Goal: Check status

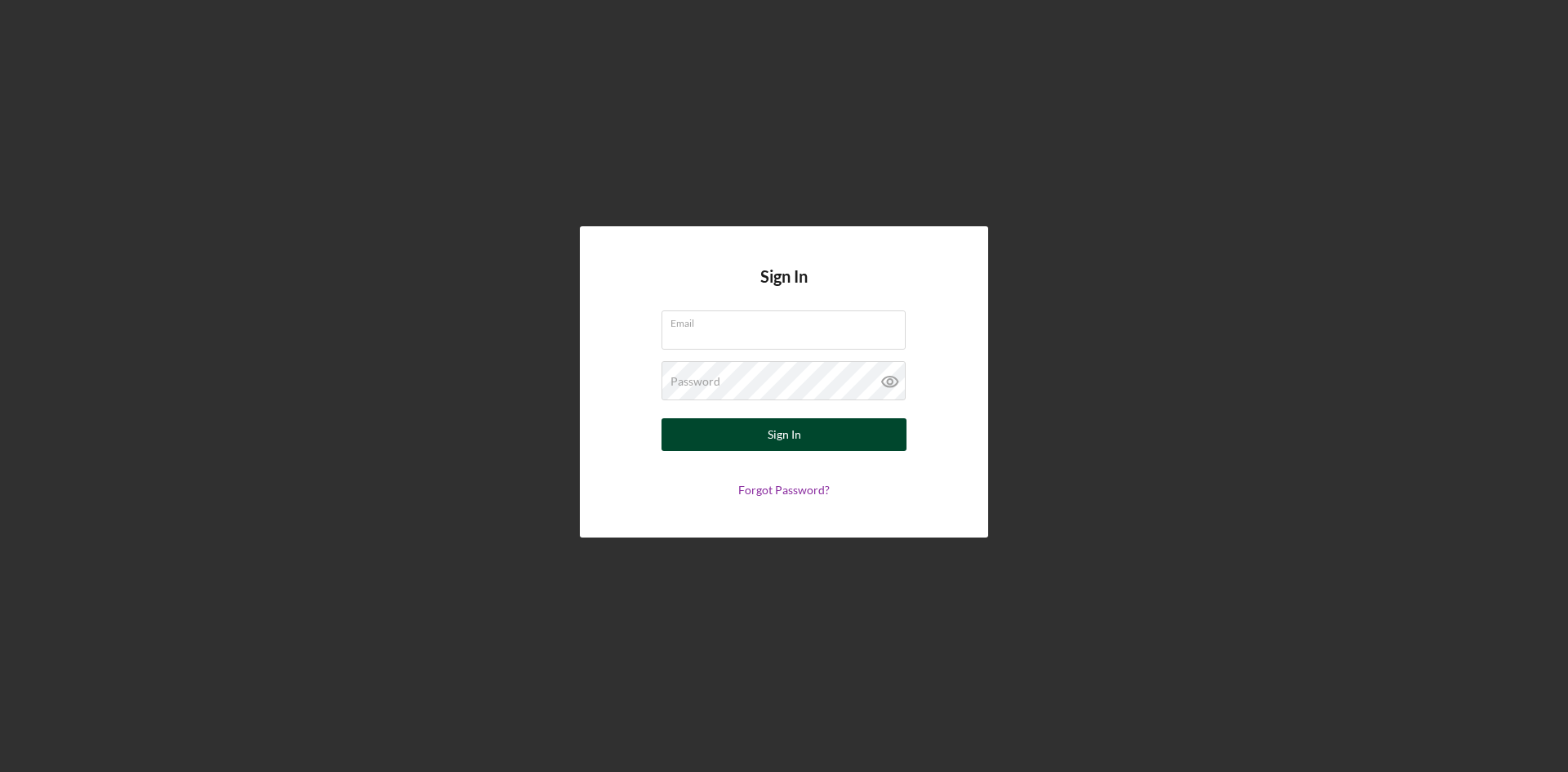
type input "[PERSON_NAME][EMAIL_ADDRESS][PERSON_NAME][DOMAIN_NAME]"
click at [766, 433] on button "Sign In" at bounding box center [784, 434] width 245 height 33
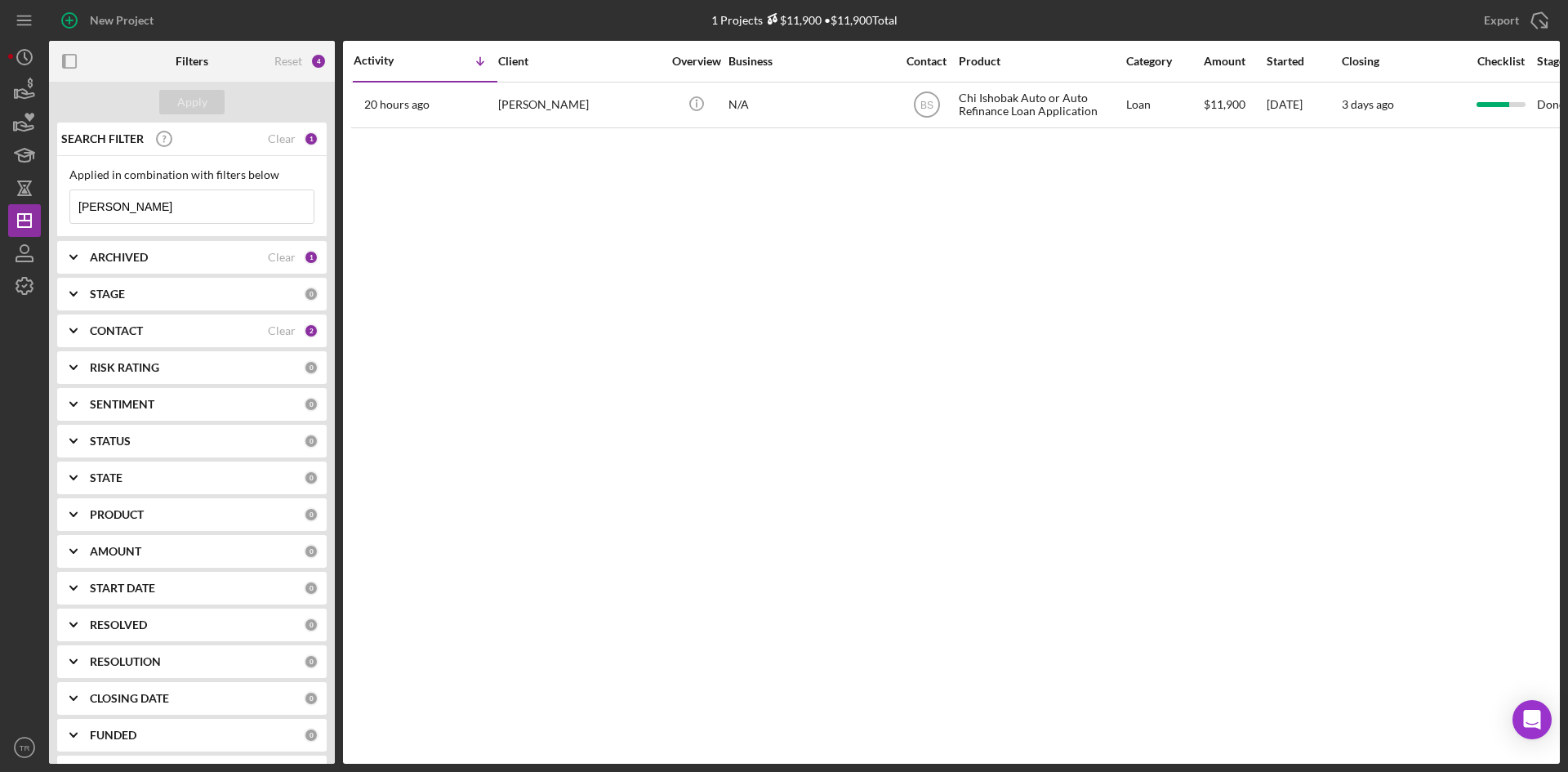
click at [142, 204] on input "[PERSON_NAME]" at bounding box center [192, 206] width 244 height 33
type input "[PERSON_NAME]"
click at [198, 94] on div "Apply" at bounding box center [192, 102] width 30 height 24
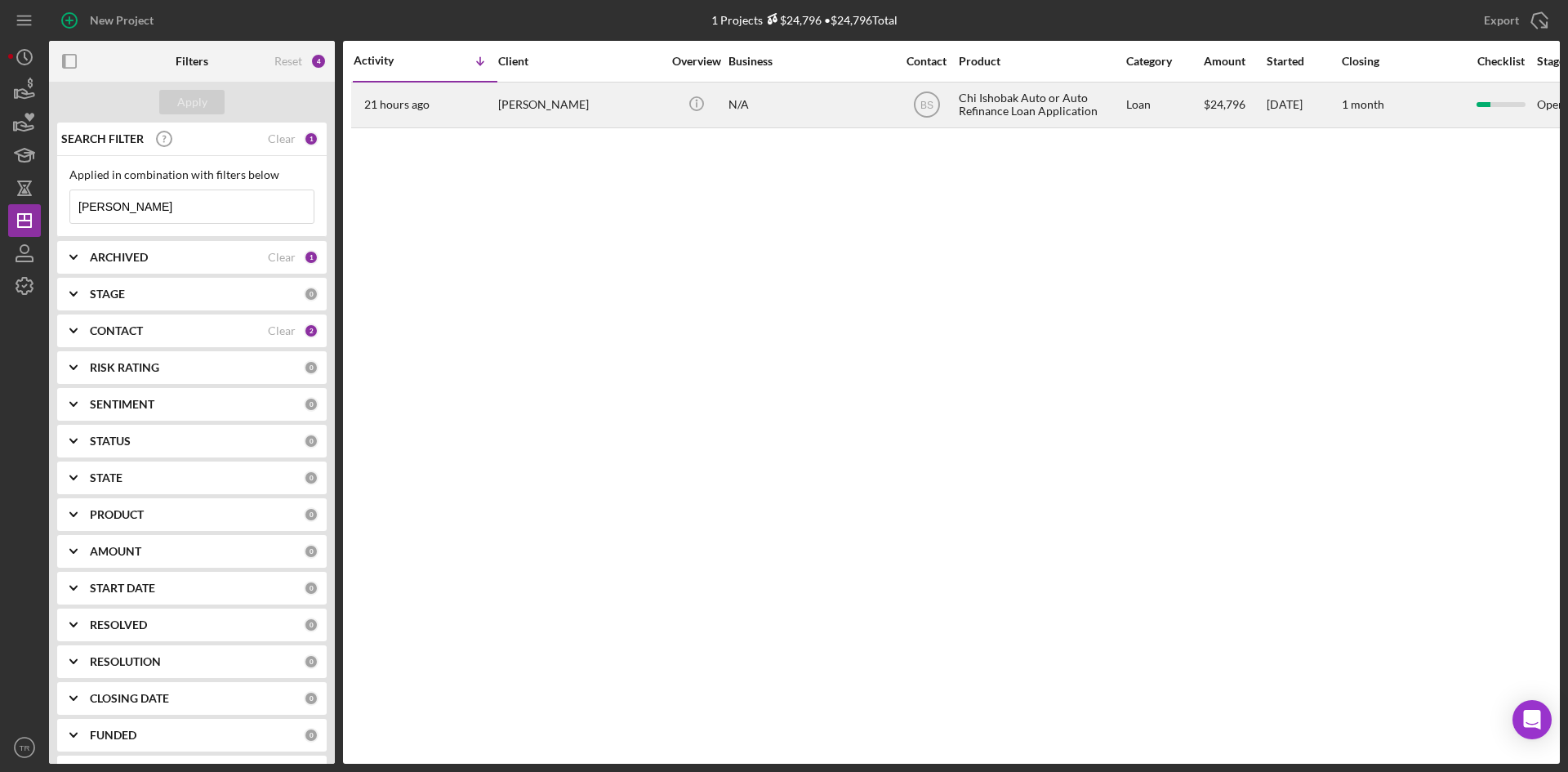
click at [529, 109] on div "[PERSON_NAME]" at bounding box center [580, 105] width 163 height 43
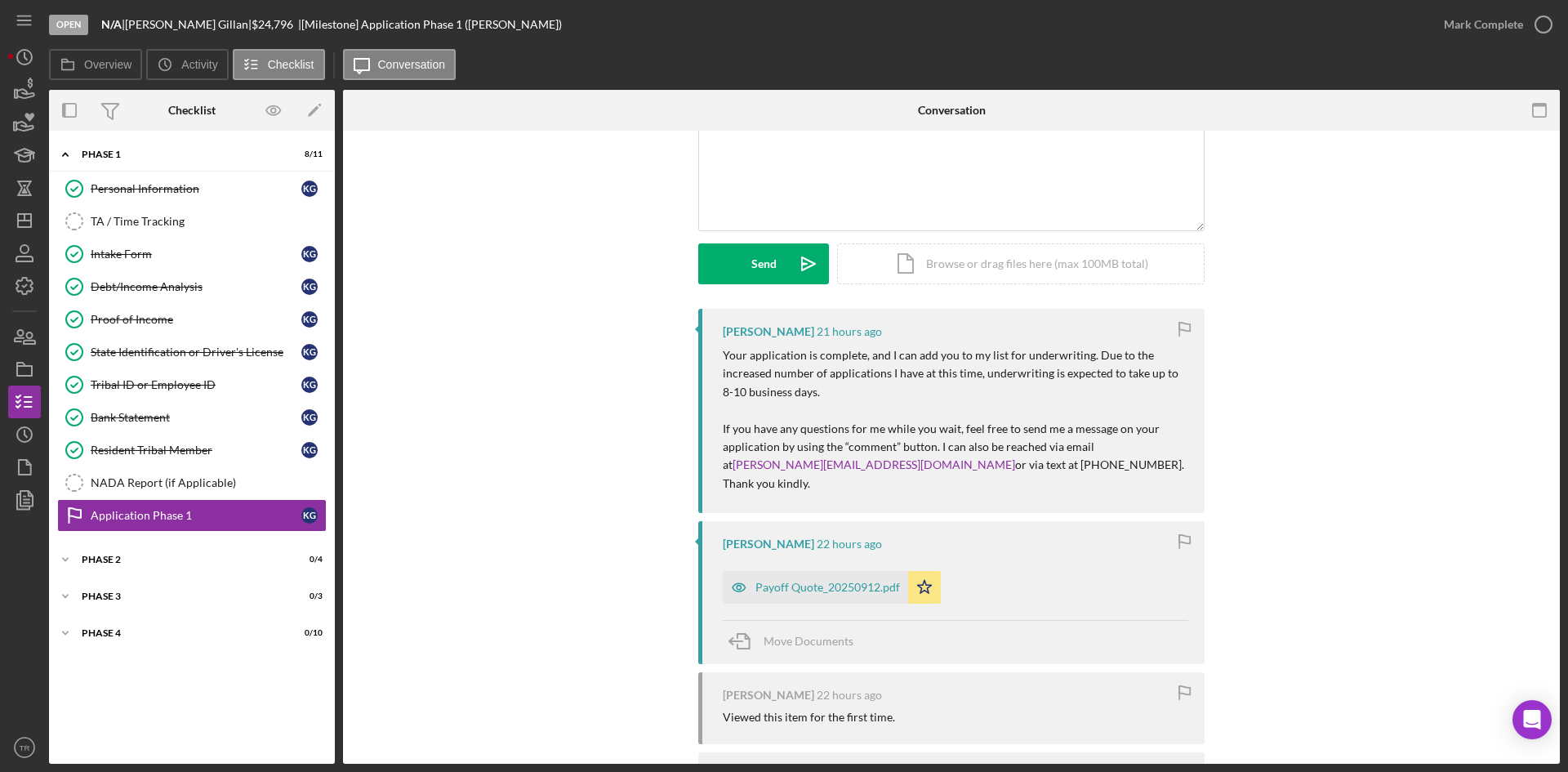
scroll to position [163, 0]
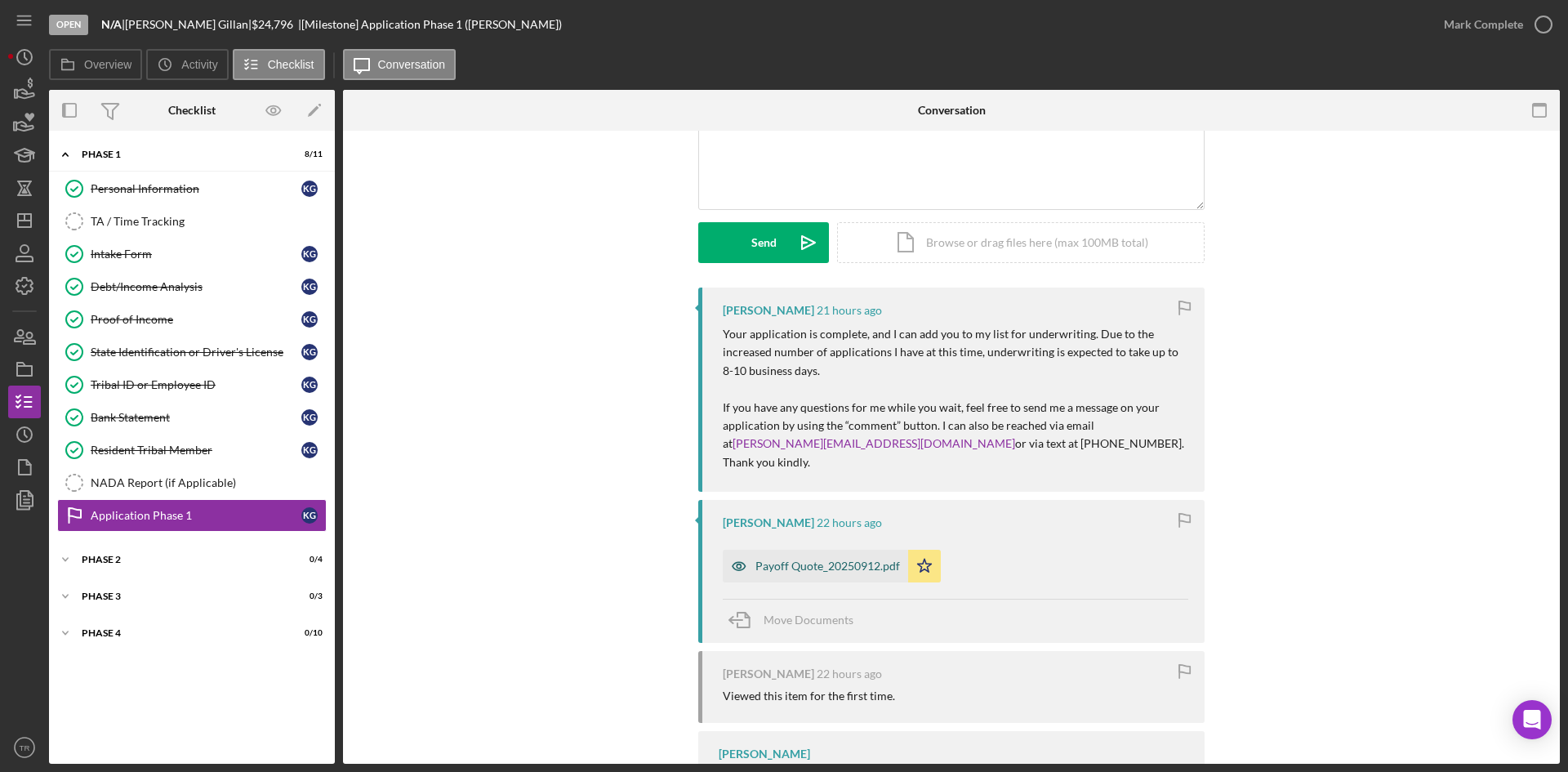
click at [842, 560] on div "Payoff Quote_20250912.pdf" at bounding box center [828, 567] width 144 height 13
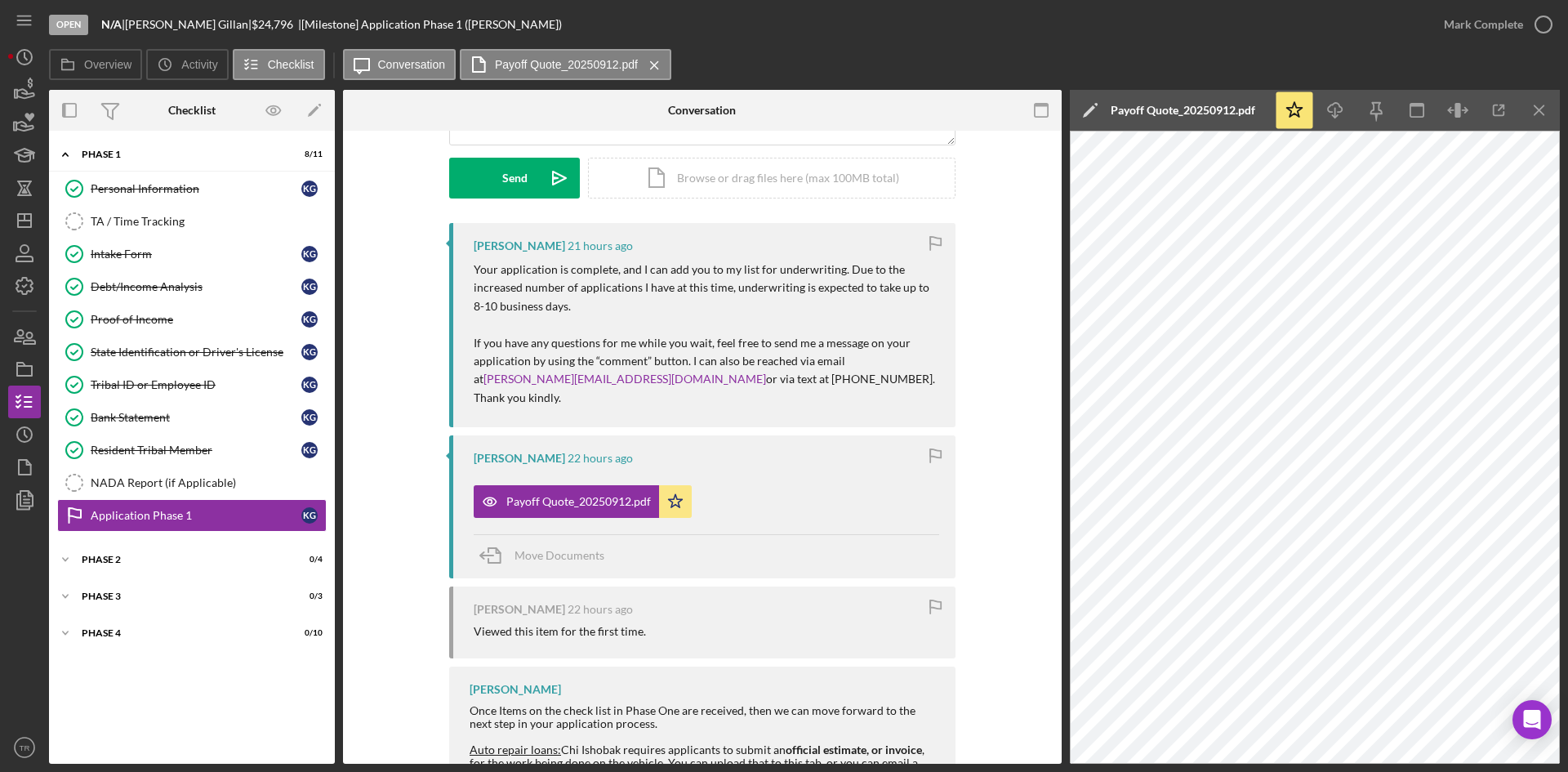
scroll to position [326, 0]
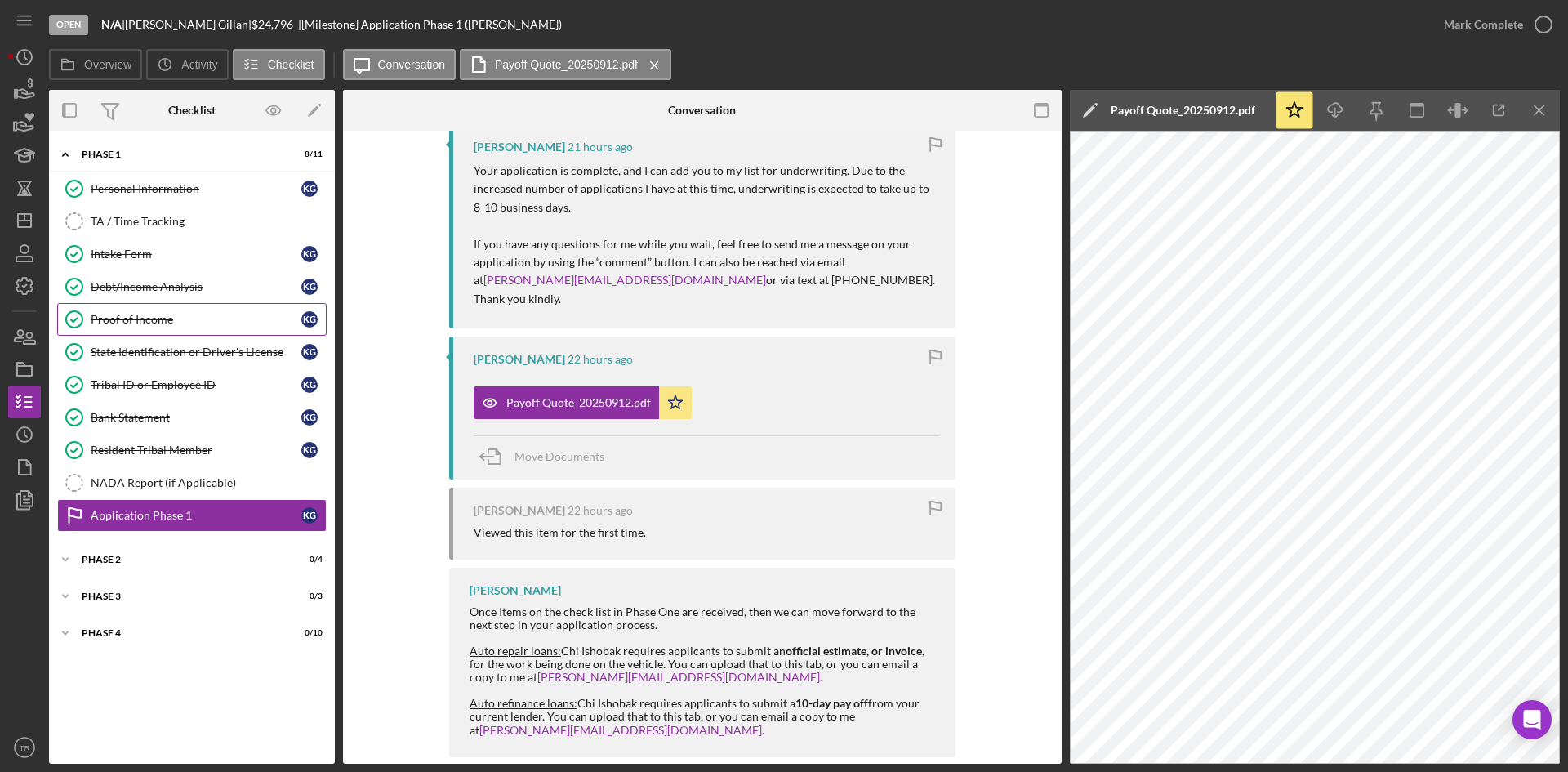
click at [161, 314] on div "Proof of Income" at bounding box center [196, 320] width 211 height 13
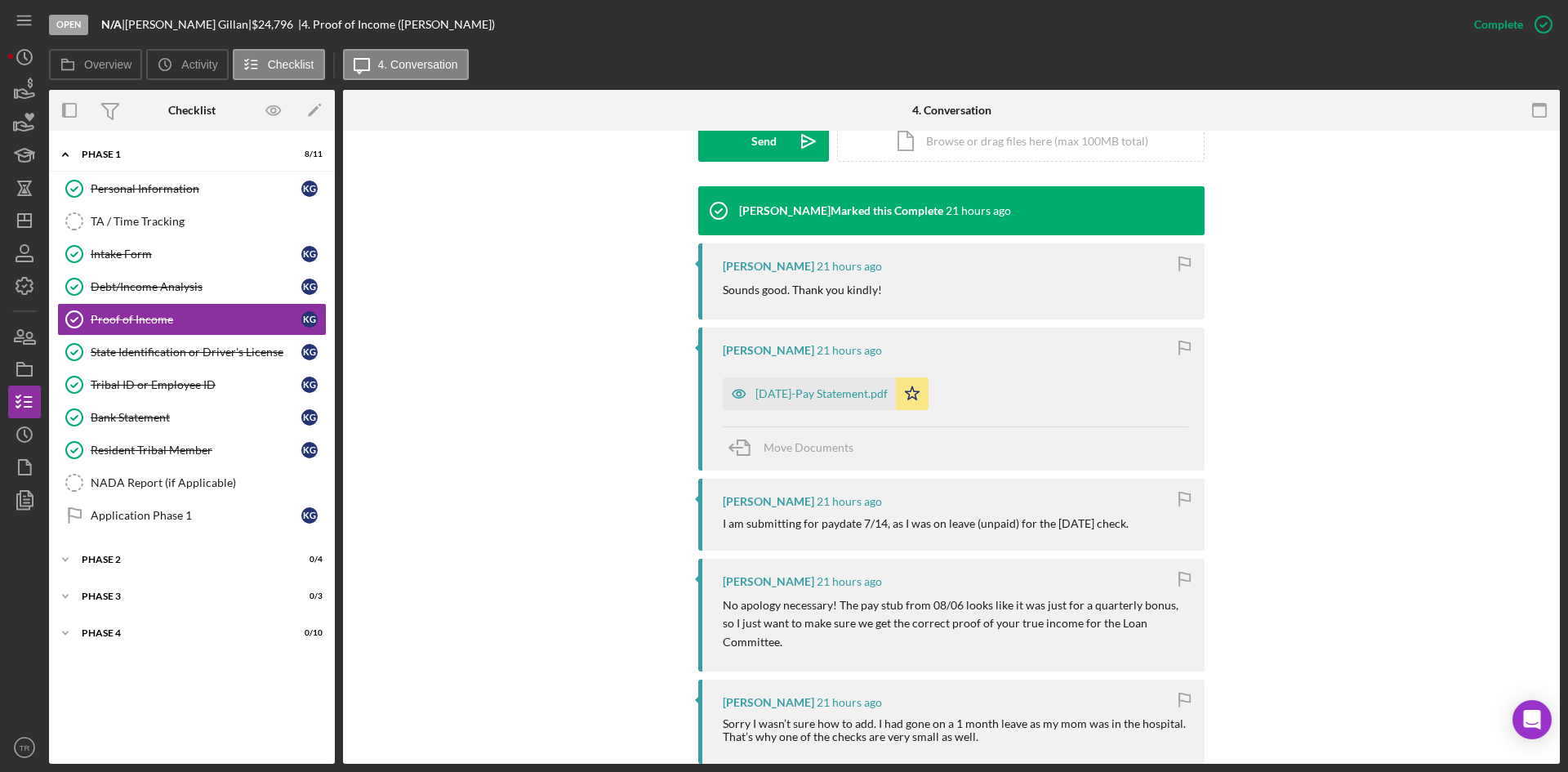
scroll to position [491, 0]
click at [835, 396] on div "[DATE]-Pay Statement.pdf" at bounding box center [822, 393] width 132 height 13
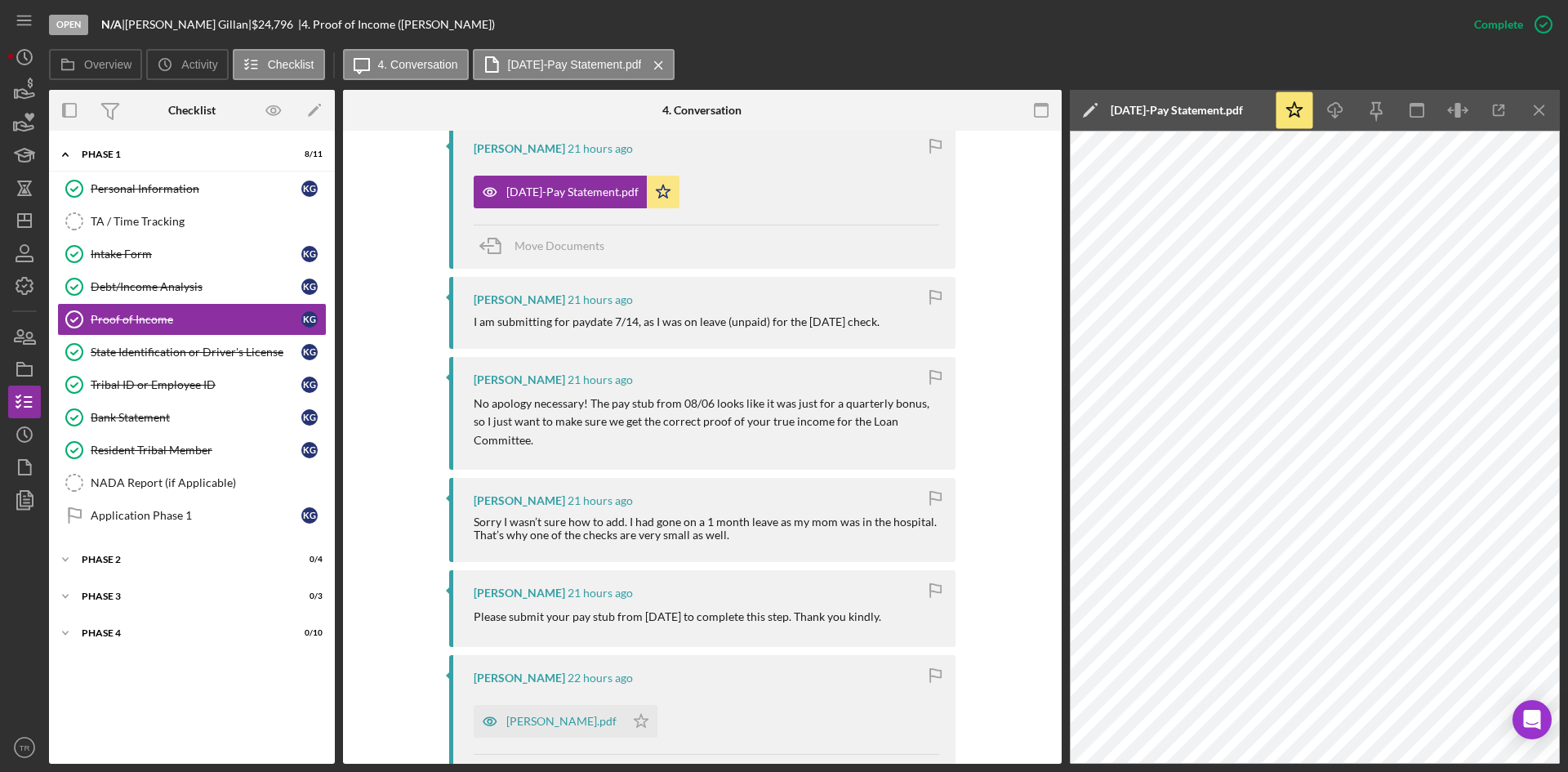
scroll to position [735, 0]
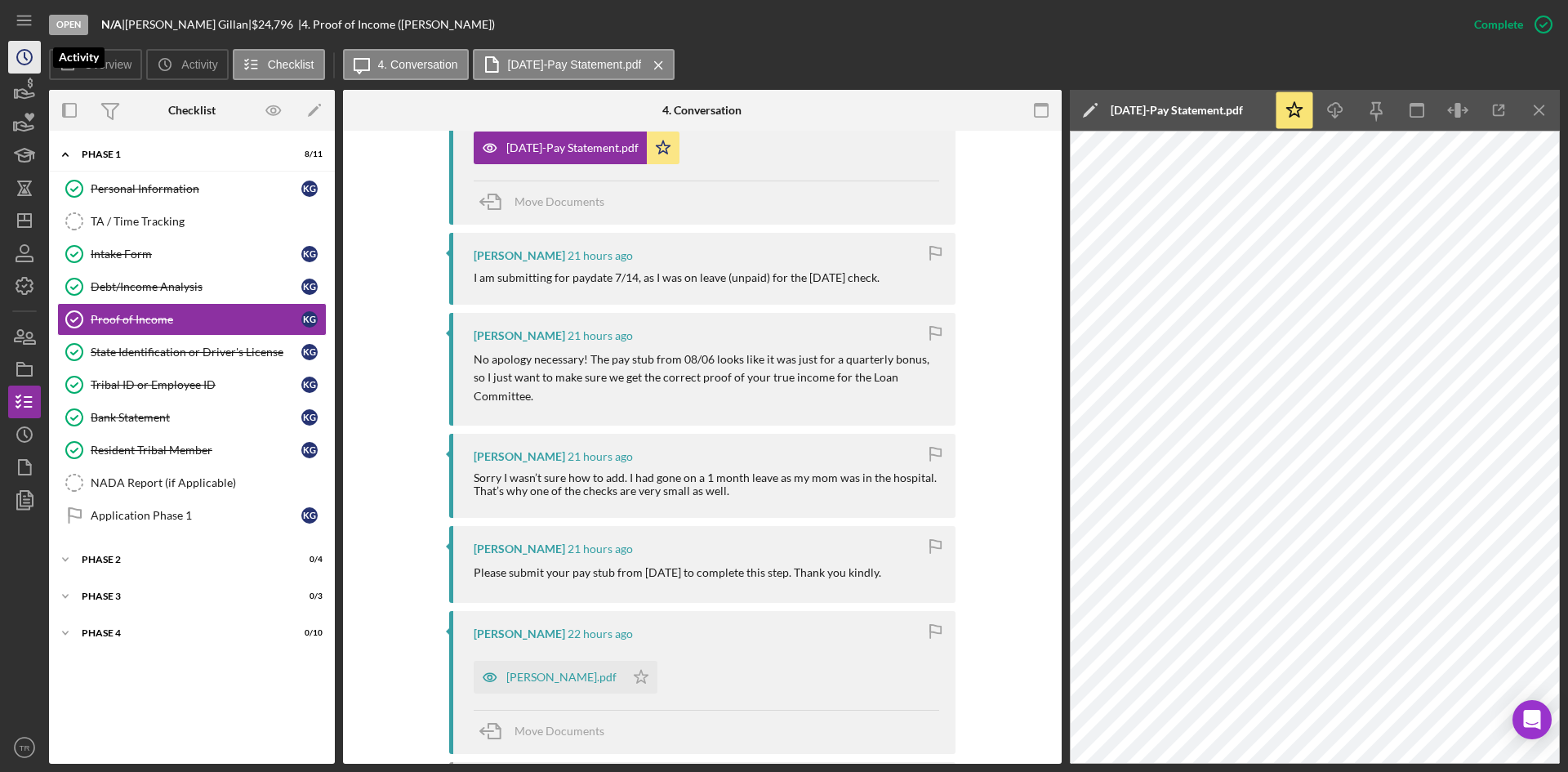
click at [23, 61] on icon "Icon/History" at bounding box center [24, 57] width 41 height 41
